Goal: Information Seeking & Learning: Learn about a topic

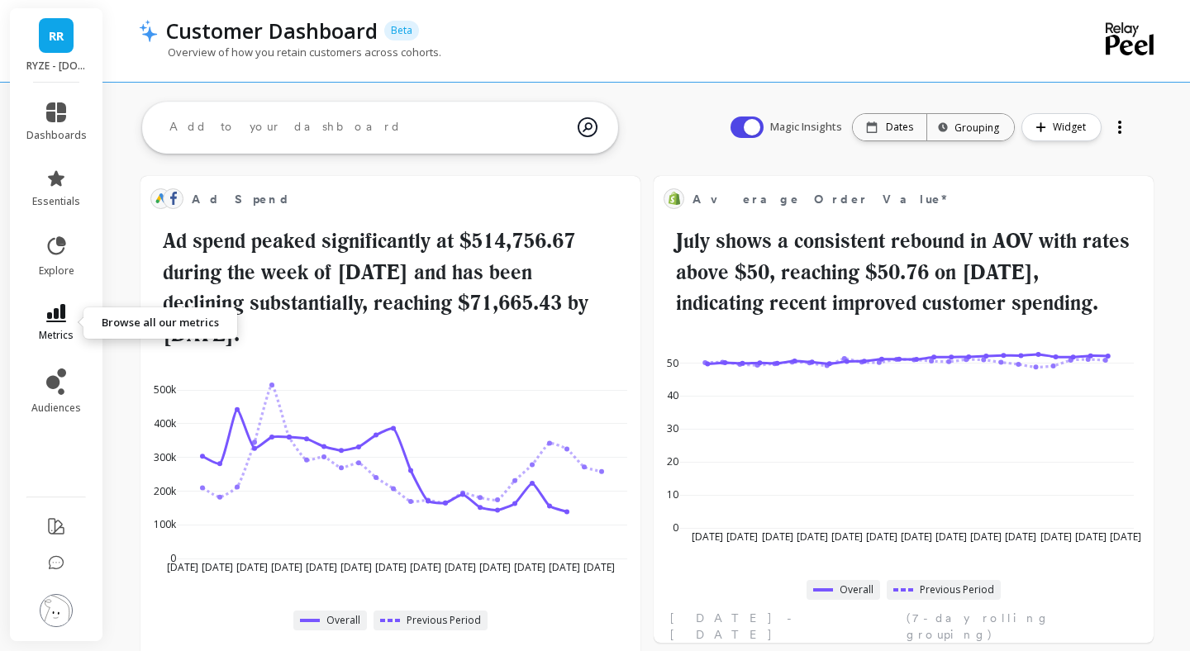
click at [58, 333] on span "metrics" at bounding box center [56, 335] width 35 height 13
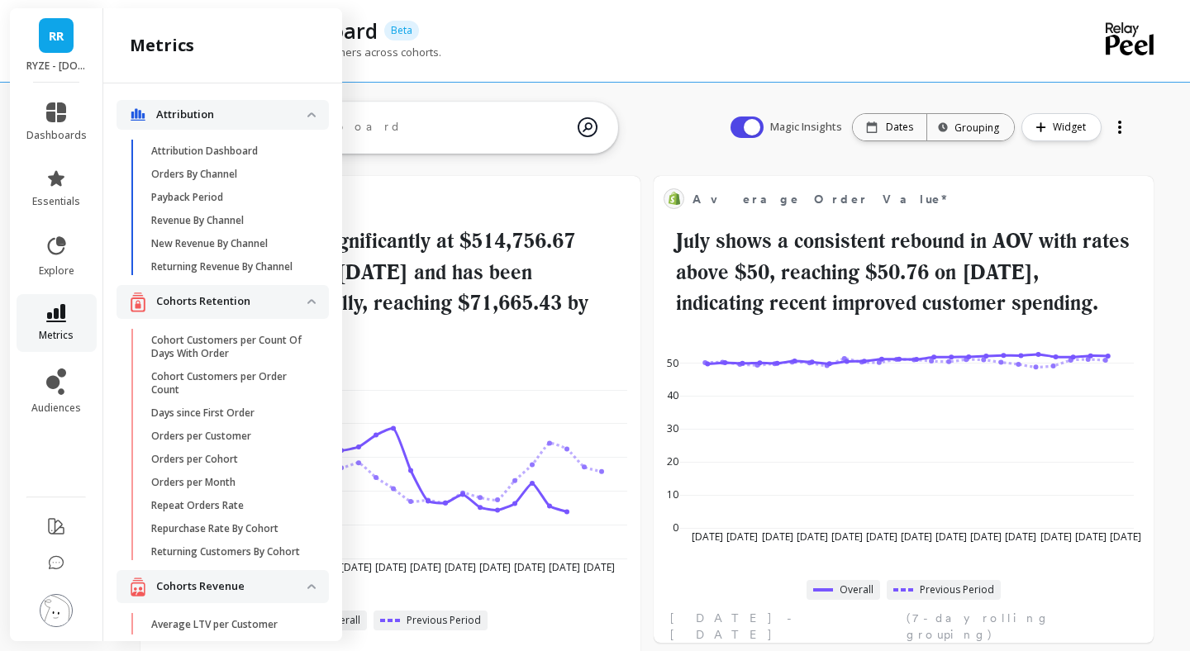
scroll to position [4127, 0]
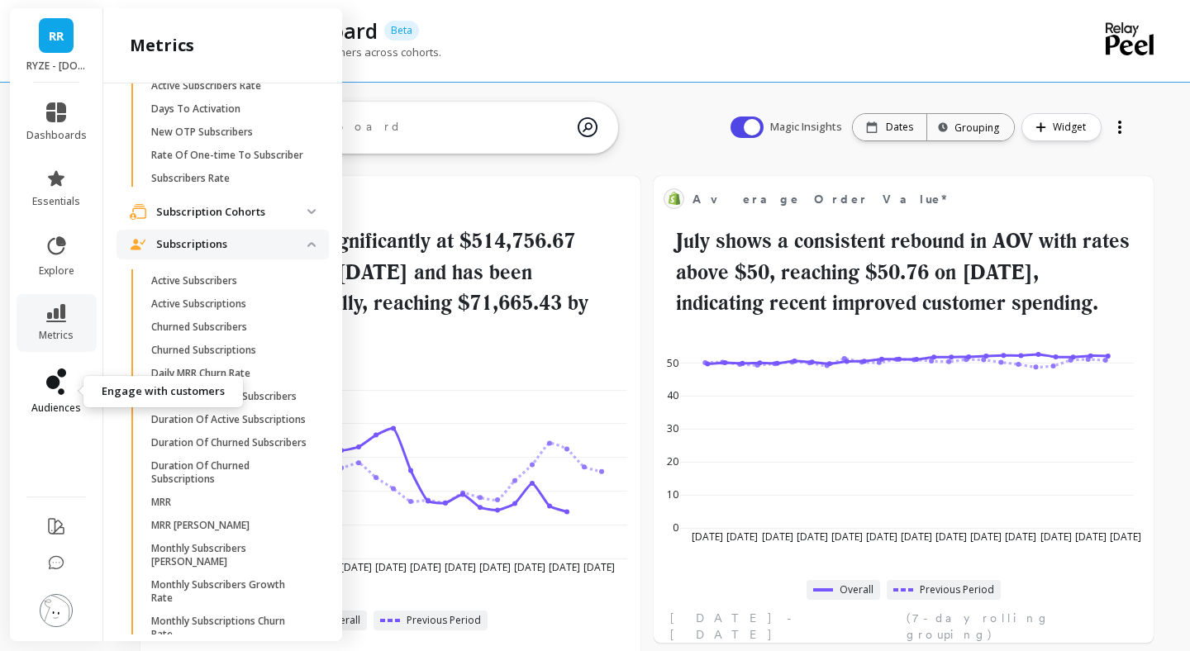
click at [58, 383] on icon at bounding box center [52, 382] width 13 height 13
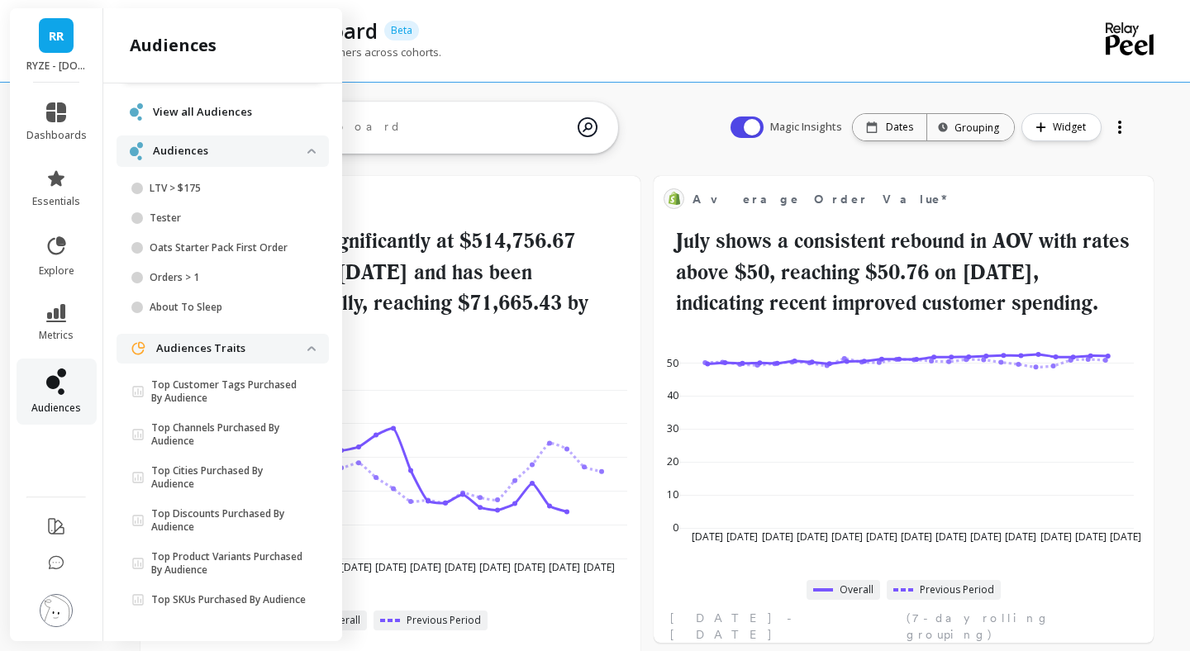
scroll to position [0, 0]
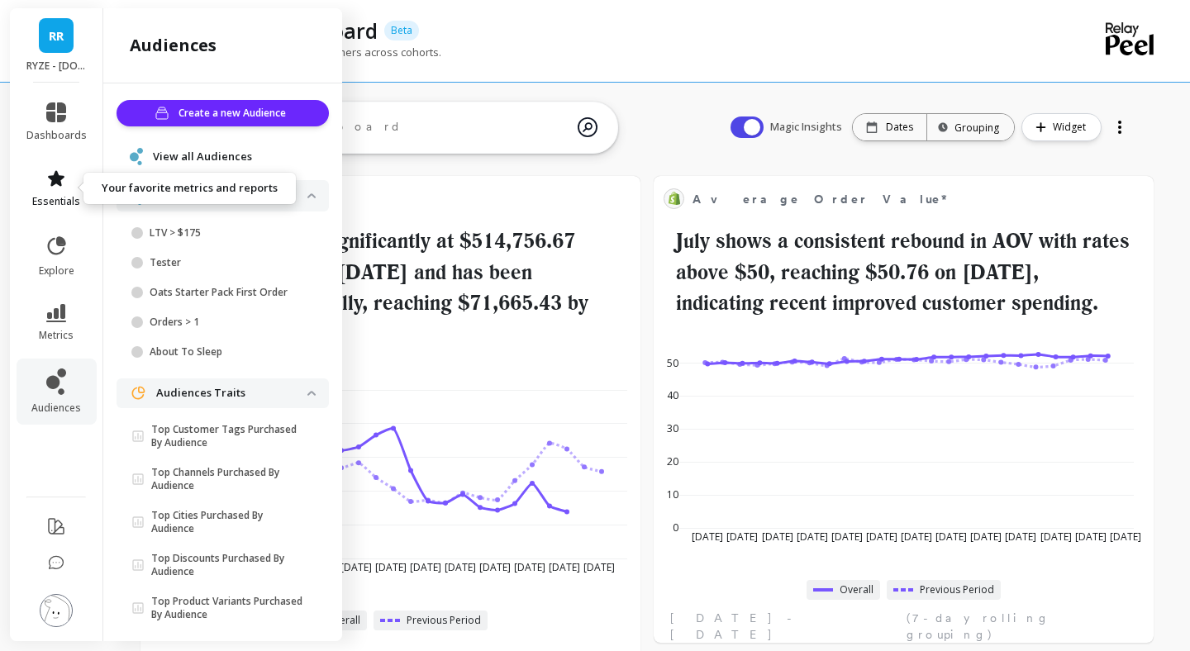
click at [59, 172] on icon at bounding box center [56, 179] width 20 height 20
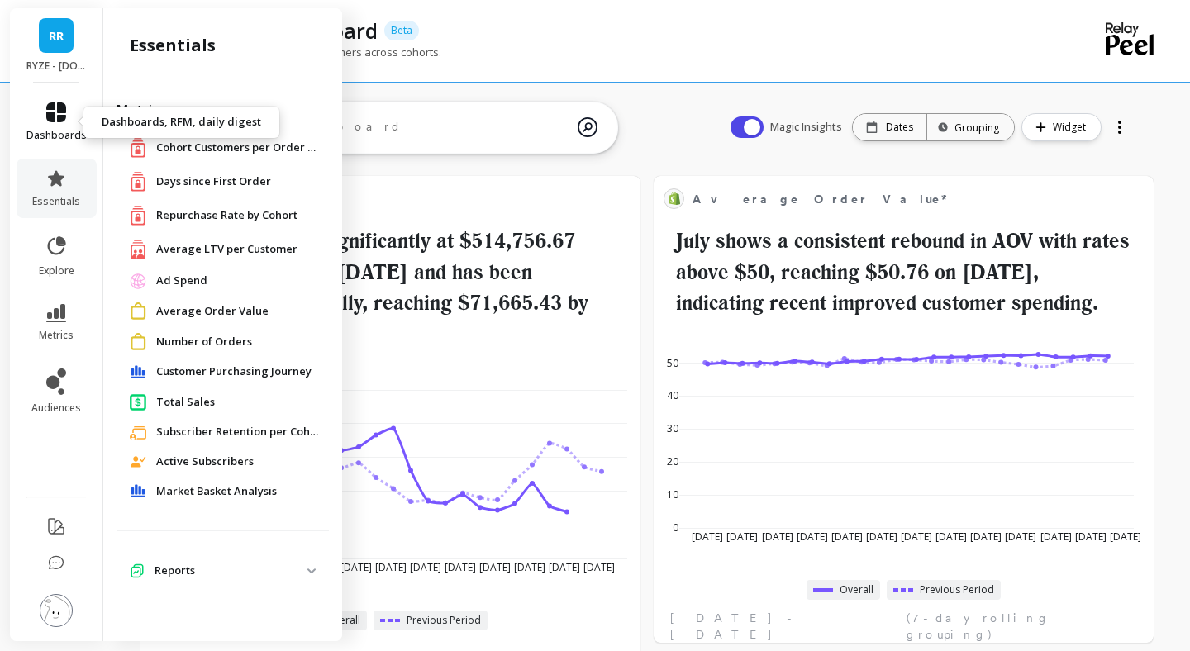
click at [50, 122] on link "dashboards" at bounding box center [56, 122] width 60 height 40
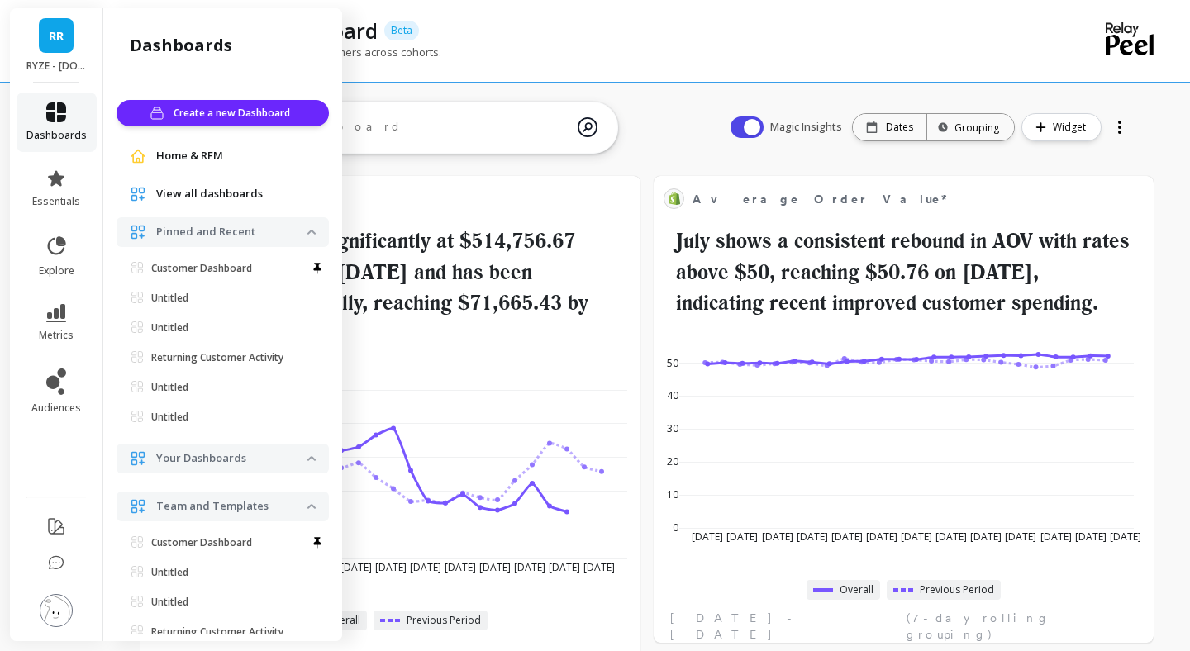
scroll to position [29, 0]
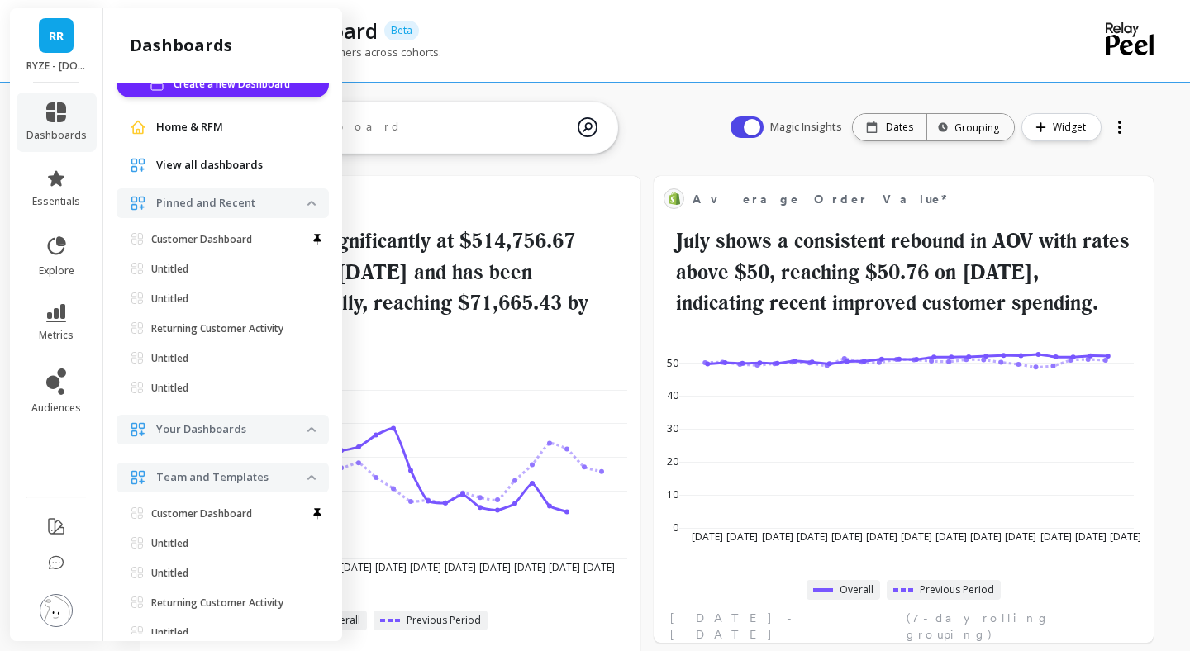
click at [207, 121] on span "Home & RFM" at bounding box center [189, 127] width 67 height 17
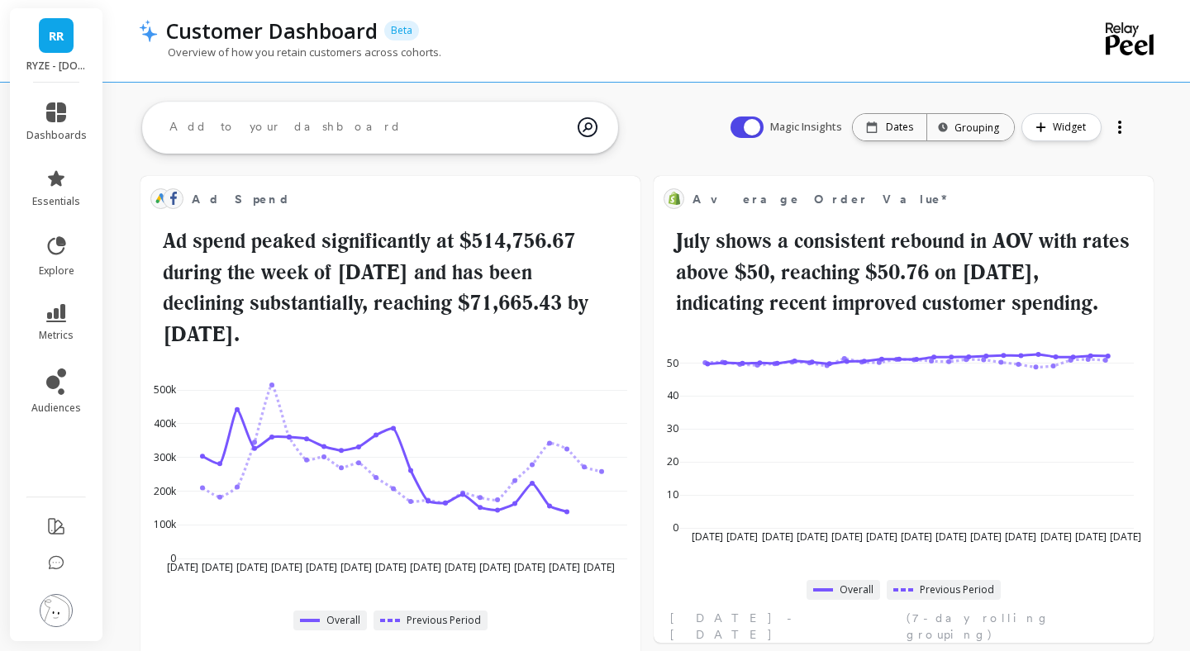
scroll to position [0, 0]
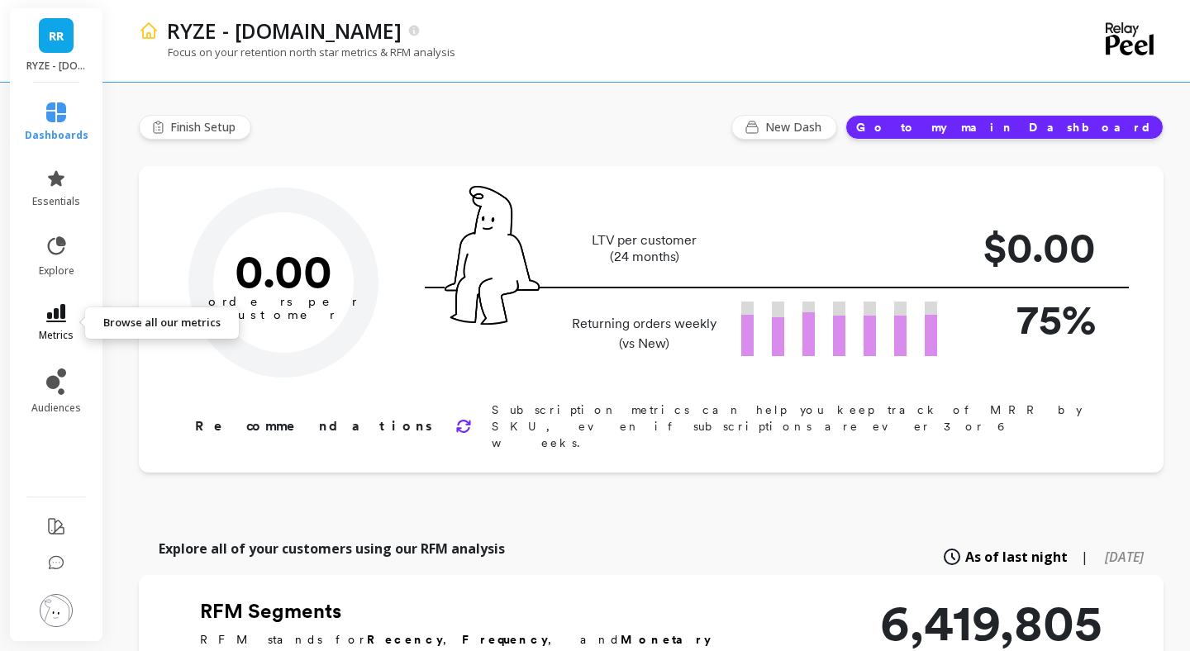
click at [59, 315] on icon at bounding box center [56, 313] width 20 height 18
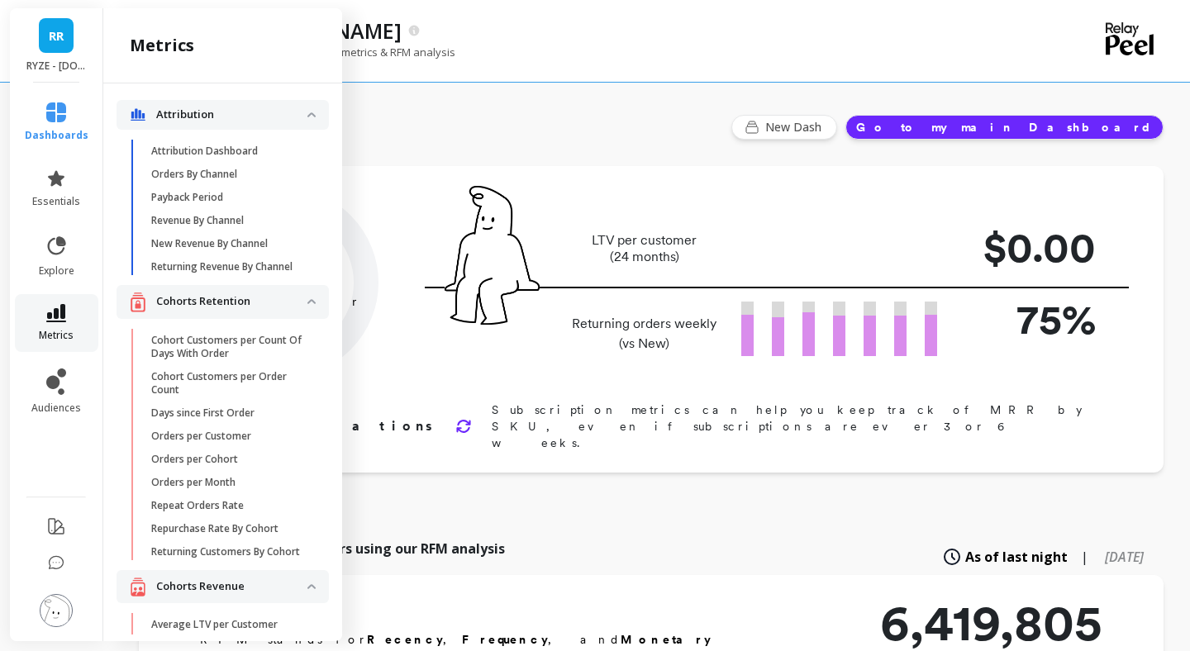
scroll to position [4127, 0]
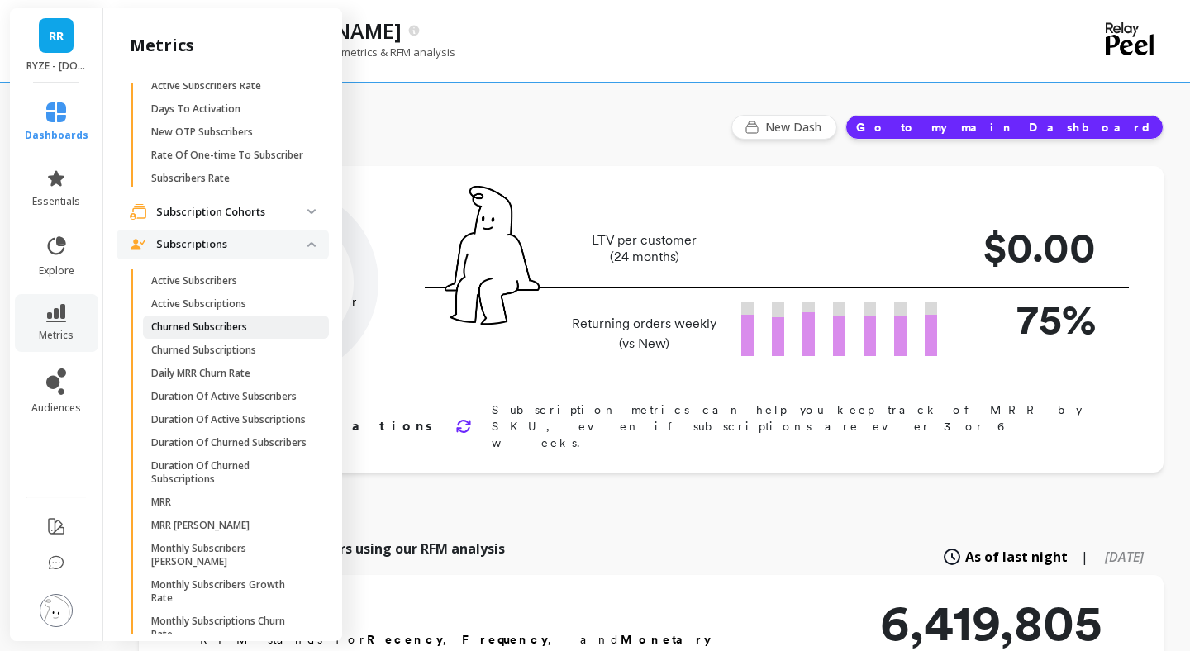
click at [222, 321] on p "Churned Subscribers" at bounding box center [199, 327] width 96 height 13
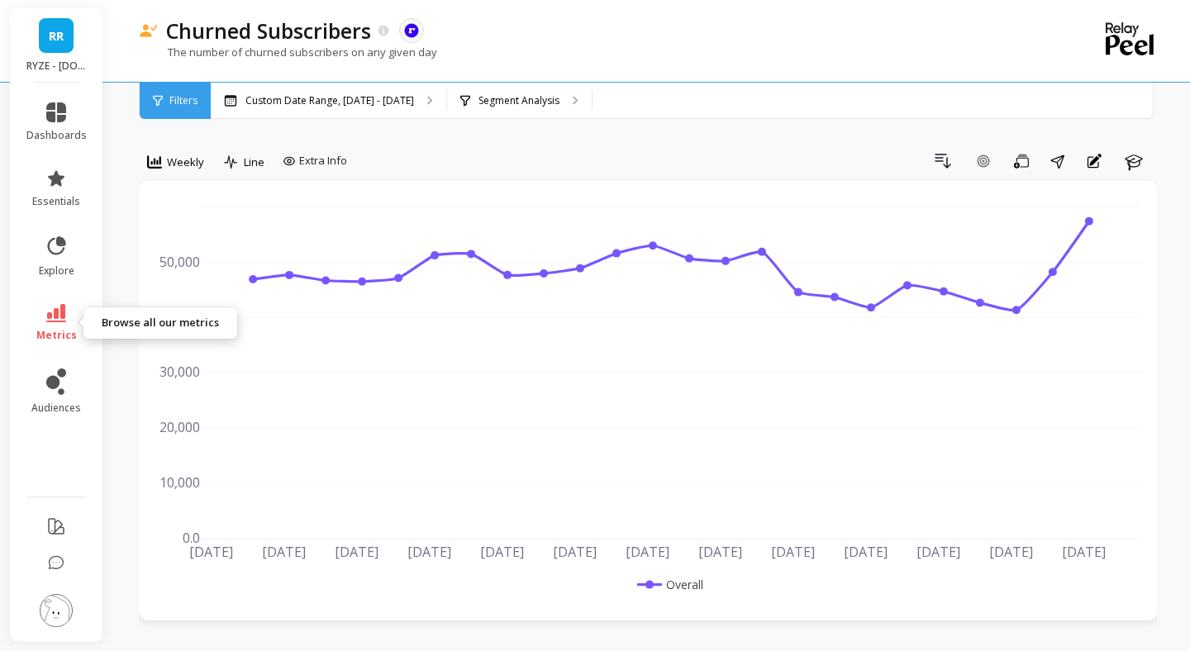
click at [59, 330] on span "metrics" at bounding box center [56, 335] width 40 height 13
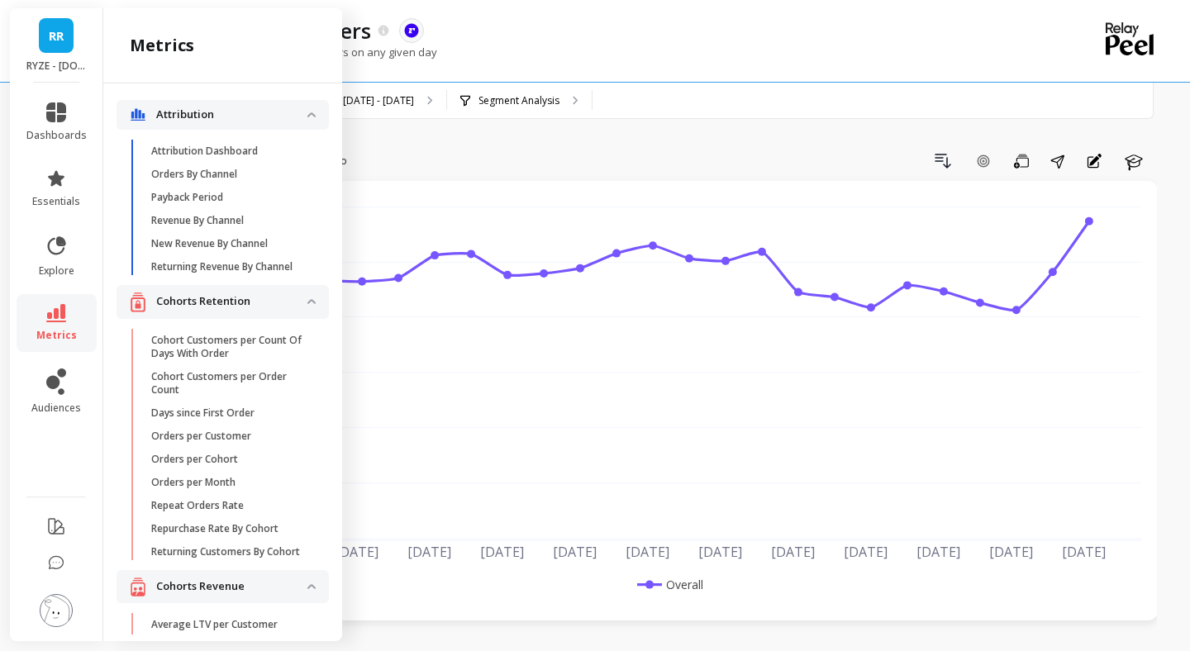
scroll to position [4127, 0]
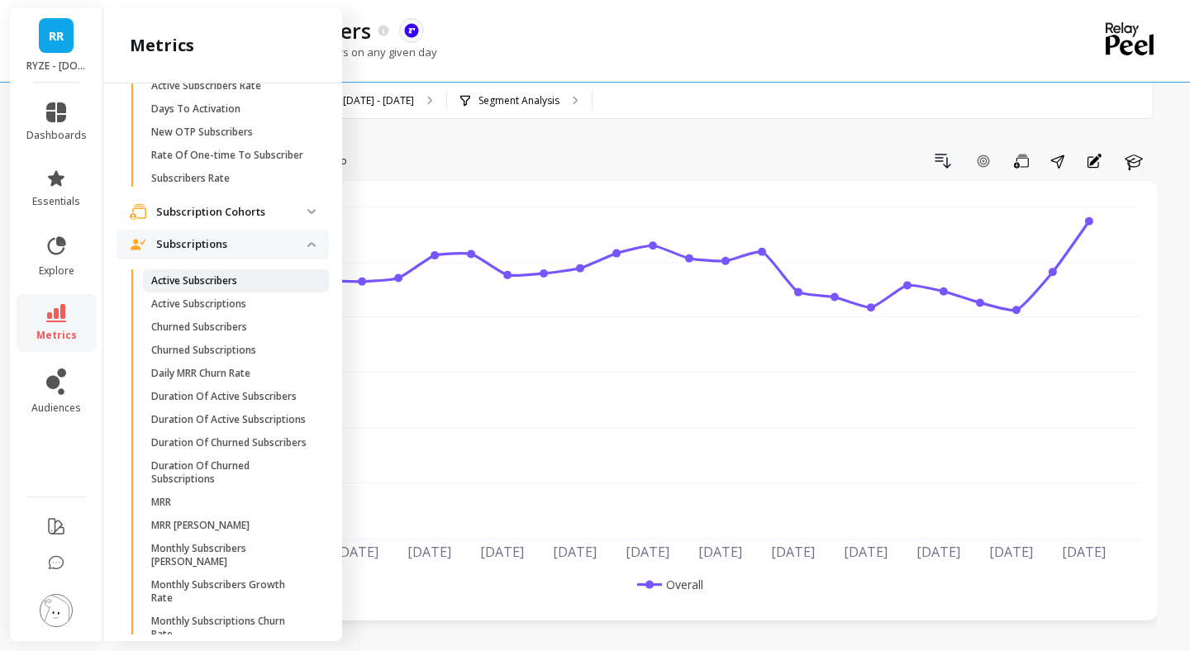
click at [193, 273] on link "Active Subscribers" at bounding box center [236, 280] width 186 height 23
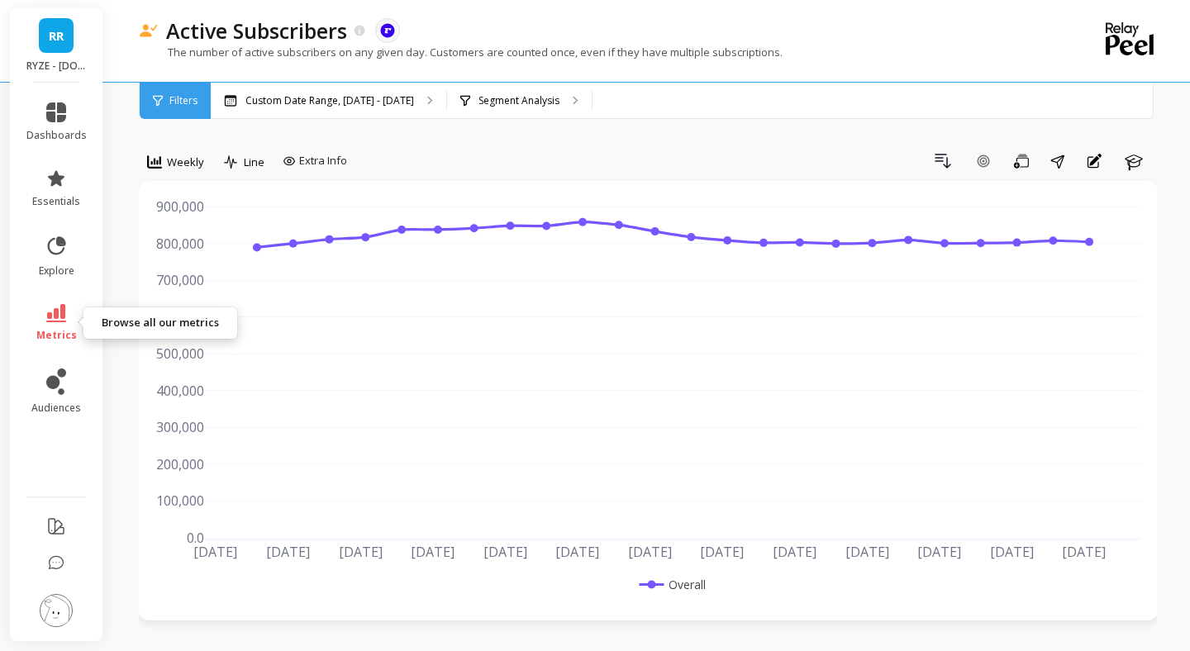
click at [53, 321] on icon at bounding box center [56, 313] width 20 height 18
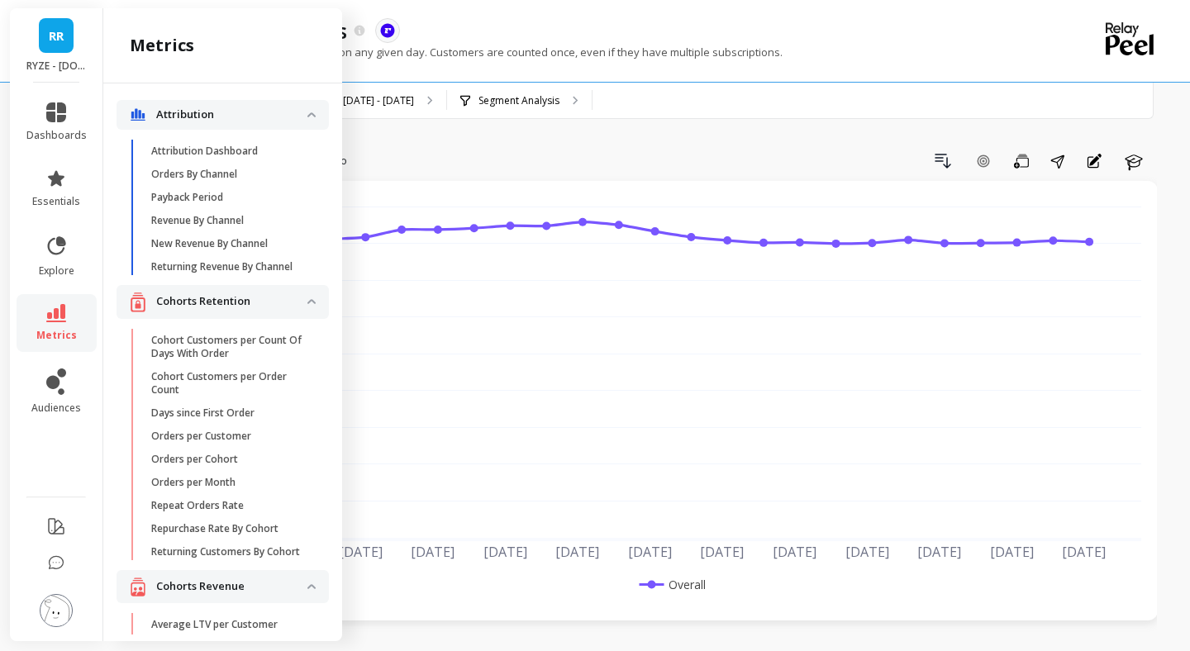
scroll to position [4127, 0]
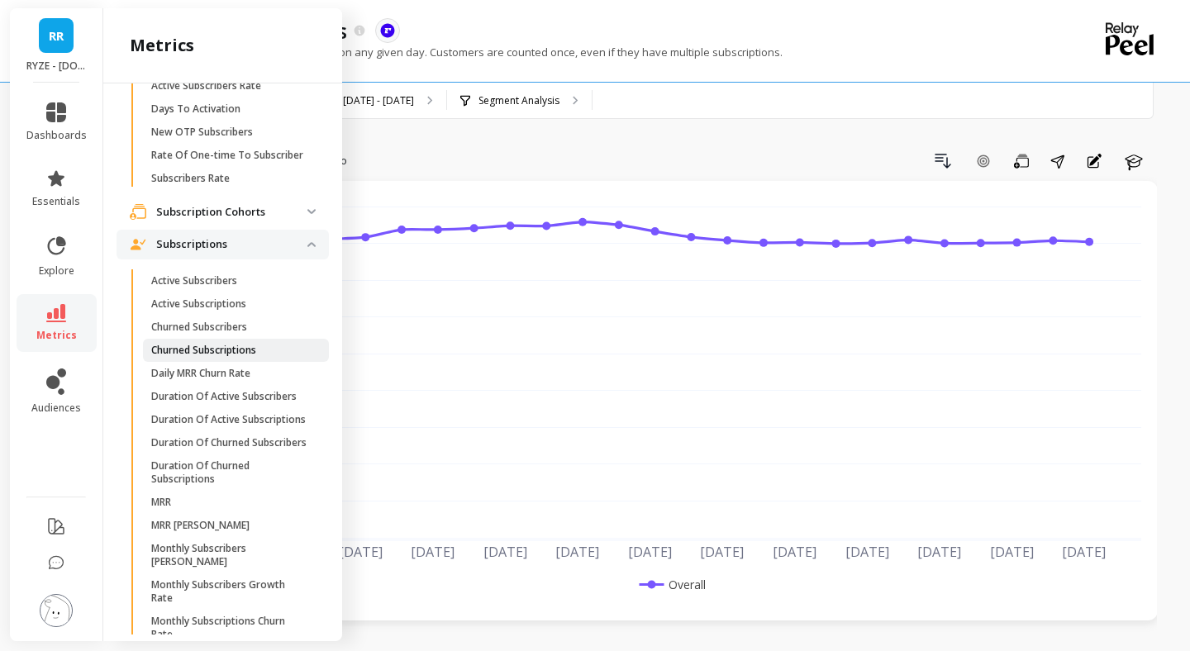
click at [193, 344] on p "Churned Subscriptions" at bounding box center [203, 350] width 105 height 13
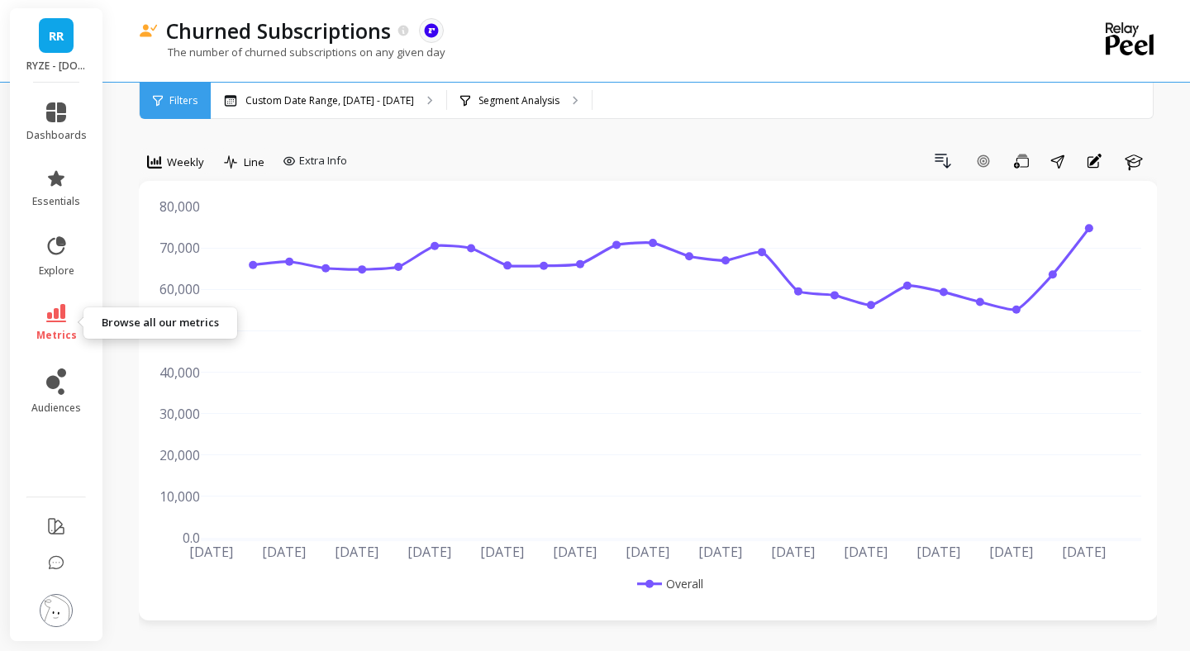
click at [60, 323] on link "metrics" at bounding box center [56, 323] width 60 height 38
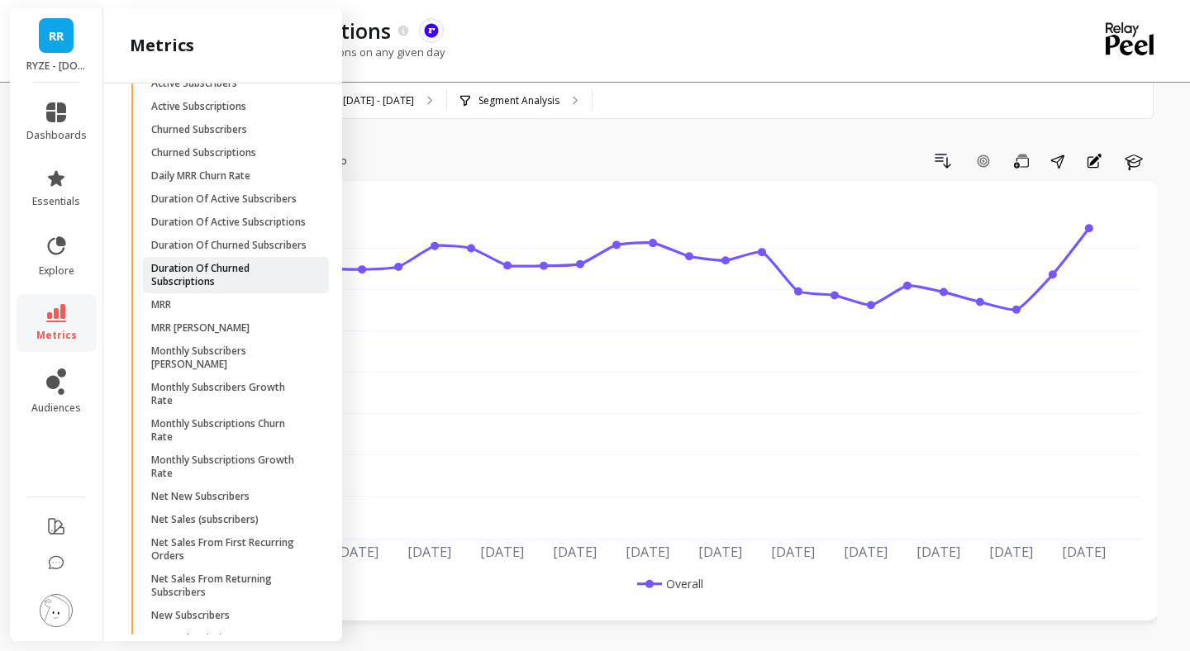
scroll to position [4361, 0]
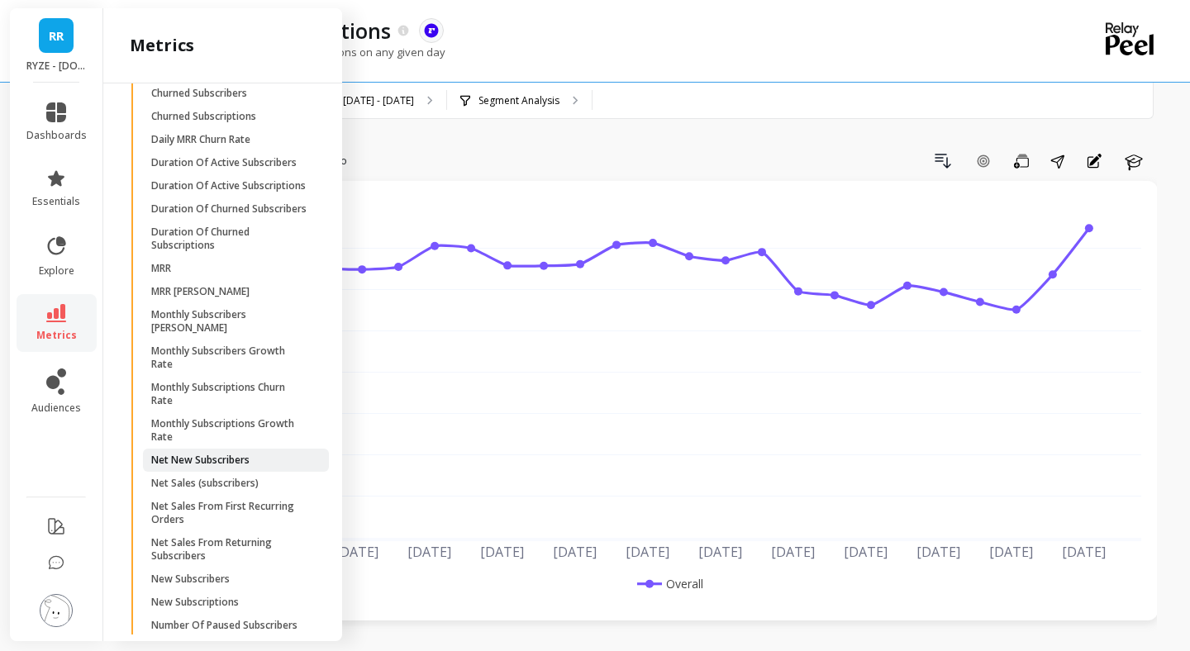
click at [207, 454] on p "Net New Subscribers" at bounding box center [200, 460] width 98 height 13
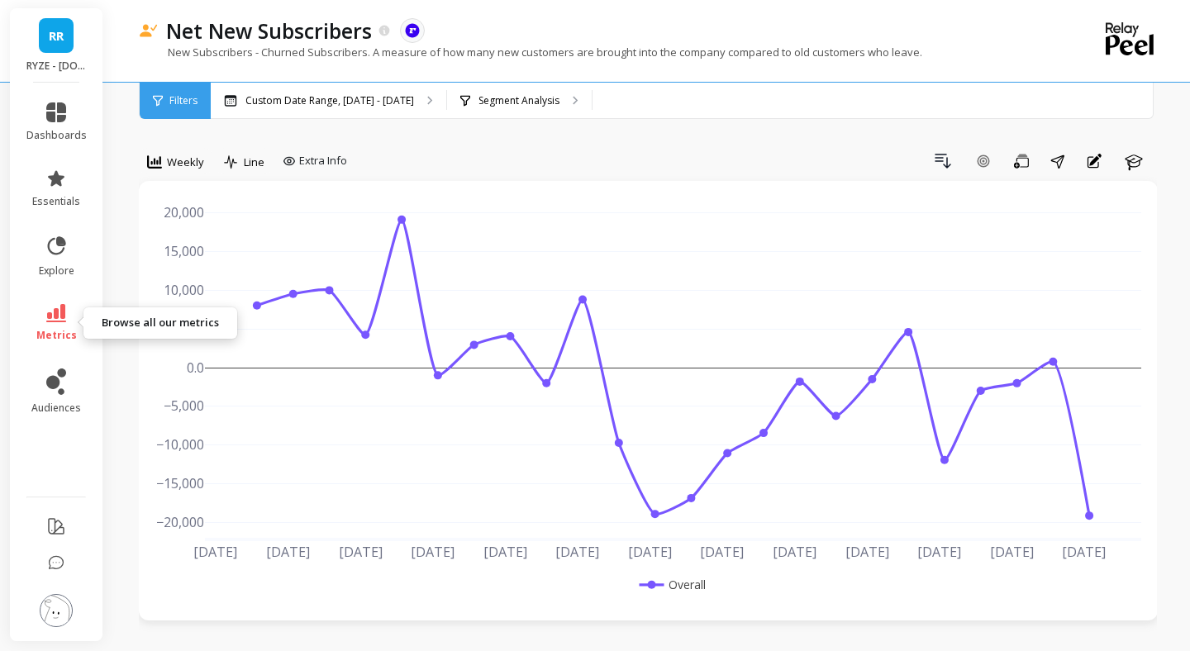
click at [55, 326] on link "metrics" at bounding box center [56, 323] width 60 height 38
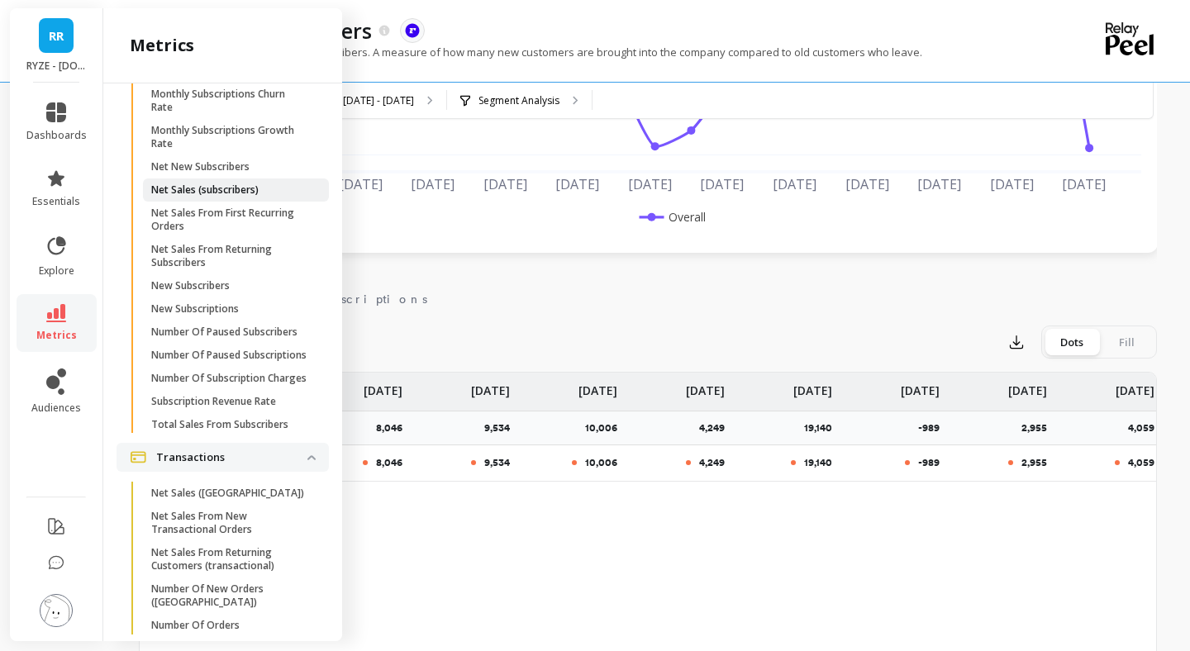
scroll to position [4550, 0]
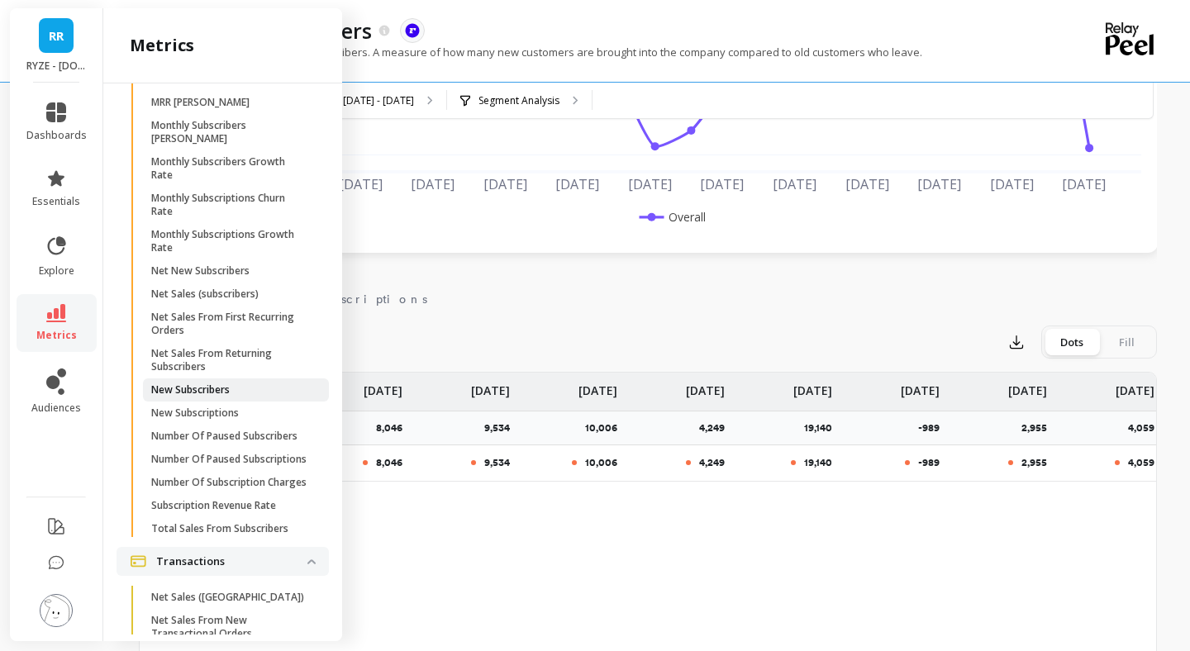
click at [197, 383] on p "New Subscribers" at bounding box center [190, 389] width 78 height 13
